Goal: Check status: Check status

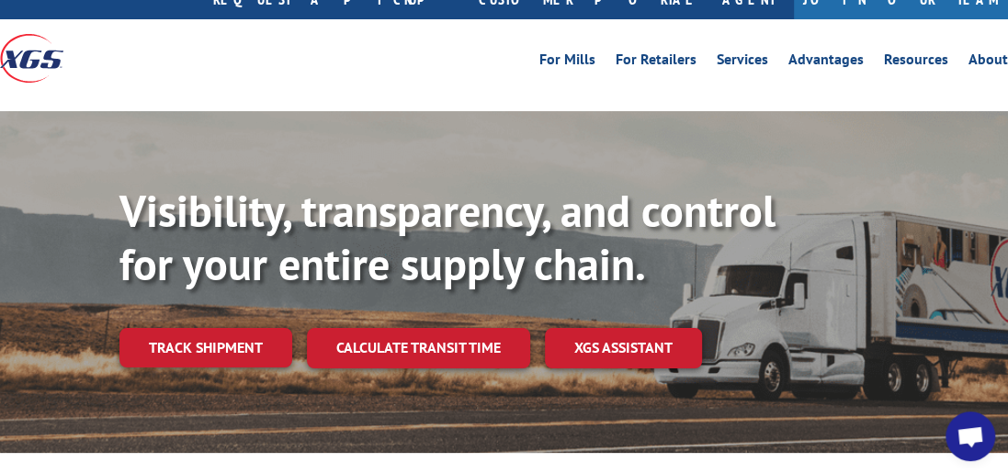
scroll to position [167, 0]
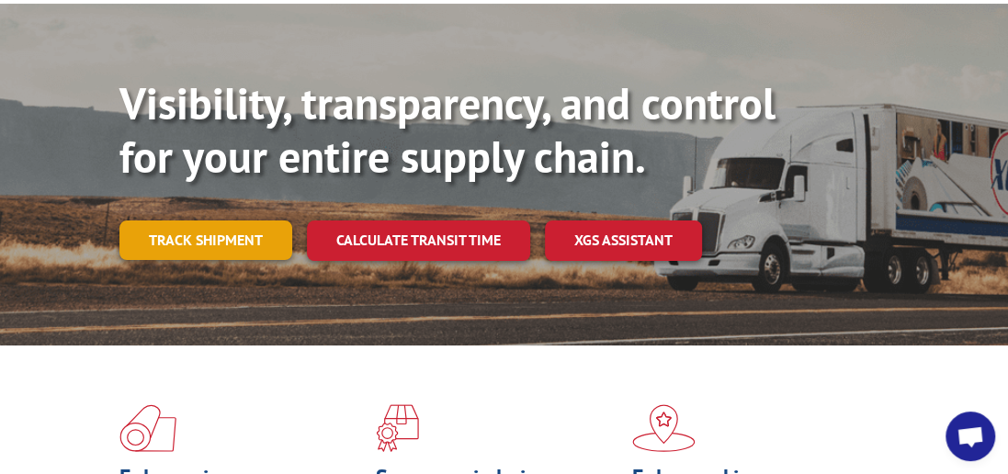
click at [197, 220] on link "Track shipment" at bounding box center [205, 239] width 173 height 39
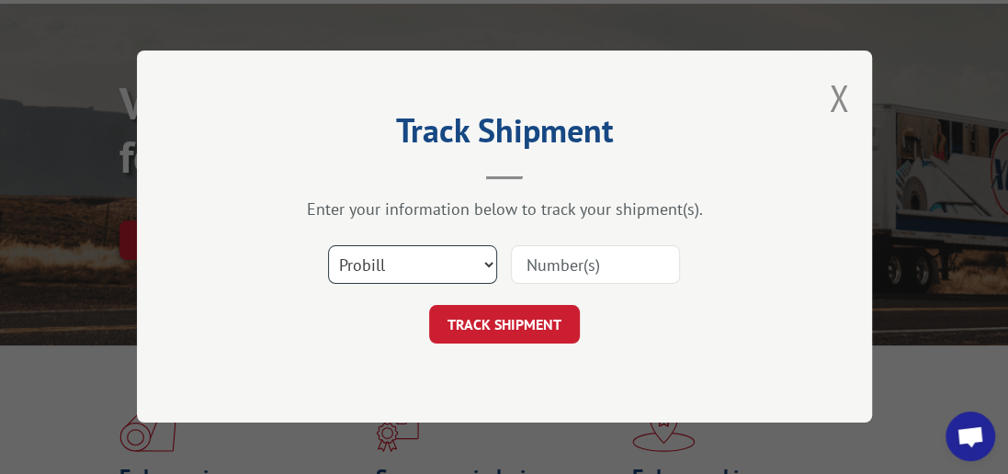
click at [486, 265] on select "Select category... Probill BOL PO" at bounding box center [412, 265] width 169 height 39
click at [328, 246] on select "Select category... Probill BOL PO" at bounding box center [412, 265] width 169 height 39
click at [488, 265] on select "Select category... Probill BOL PO" at bounding box center [412, 265] width 169 height 39
select select "bol"
click at [328, 246] on select "Select category... Probill BOL PO" at bounding box center [412, 265] width 169 height 39
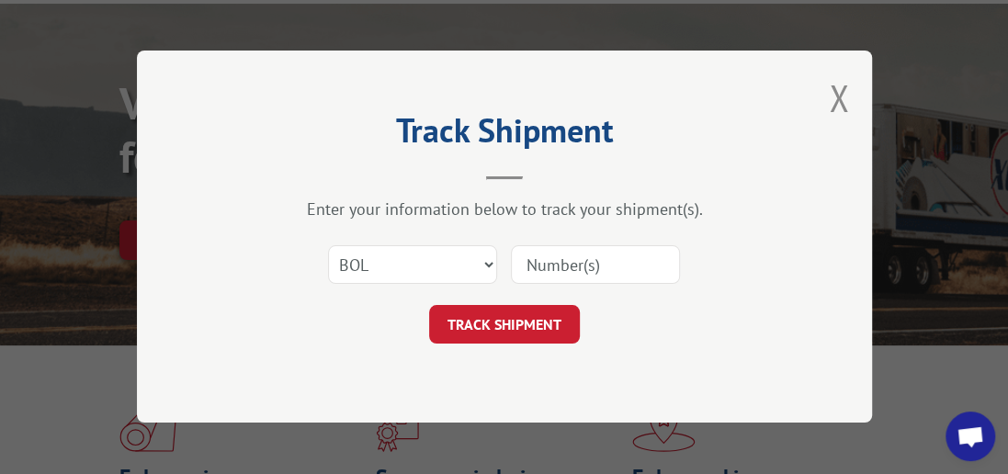
click at [569, 264] on input at bounding box center [595, 265] width 169 height 39
type input "7049009"
click at [502, 320] on button "TRACK SHIPMENT" at bounding box center [504, 325] width 151 height 39
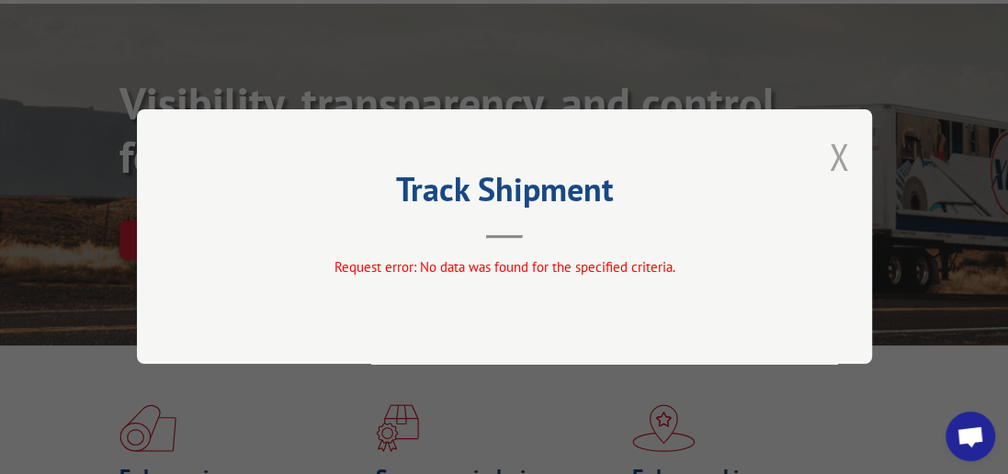
click at [844, 156] on button "Close modal" at bounding box center [839, 156] width 20 height 49
